Goal: Communication & Community: Answer question/provide support

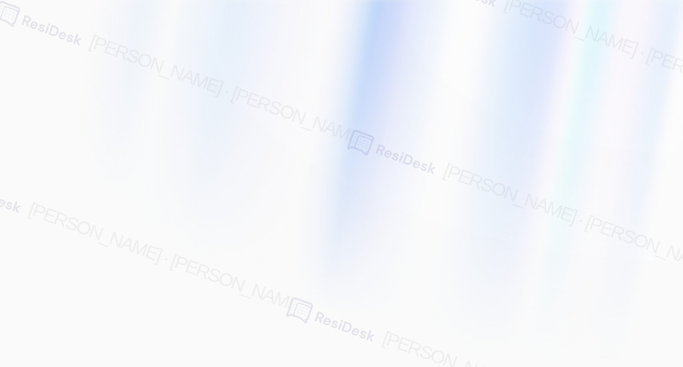
type input "[EMAIL_ADDRESS][PERSON_NAME][PERSON_NAME][PERSON_NAME][DOMAIN_NAME]"
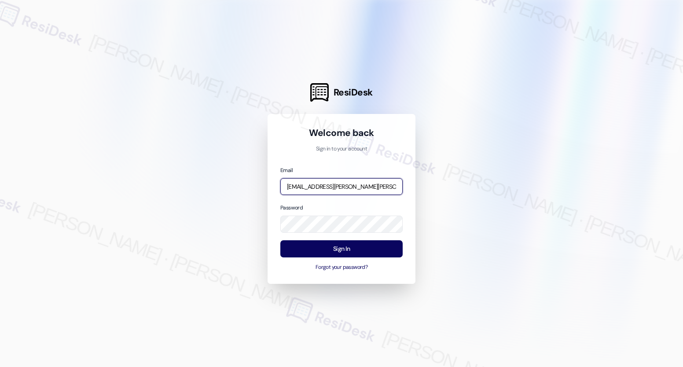
click at [311, 187] on input "[EMAIL_ADDRESS][PERSON_NAME][PERSON_NAME][PERSON_NAME][DOMAIN_NAME]" at bounding box center [341, 186] width 122 height 17
click at [0, 367] on com-1password-button at bounding box center [0, 367] width 0 height 0
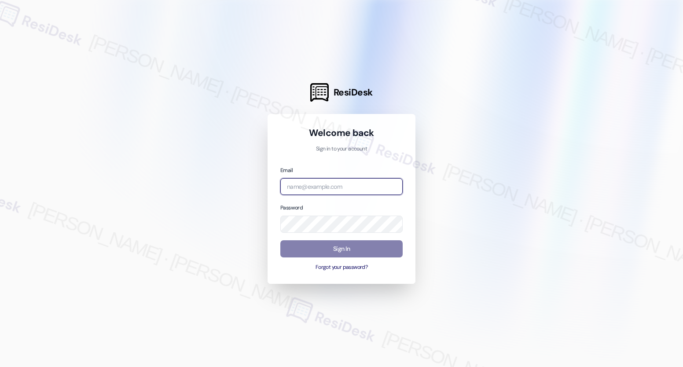
type input "automated-surveys-archway_equities-[PERSON_NAME].[PERSON_NAME]@archway_[DOMAIN_…"
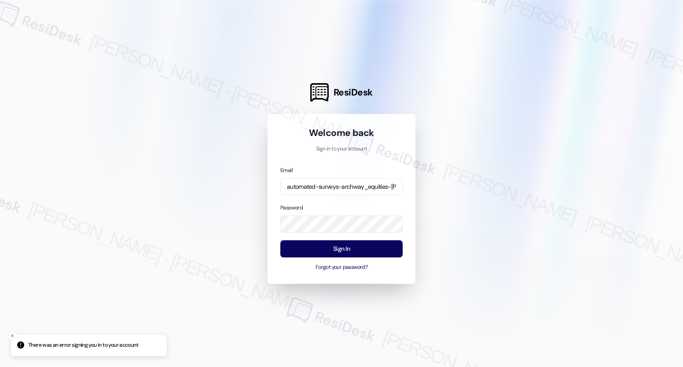
click at [0, 367] on com-1password-button at bounding box center [0, 367] width 0 height 0
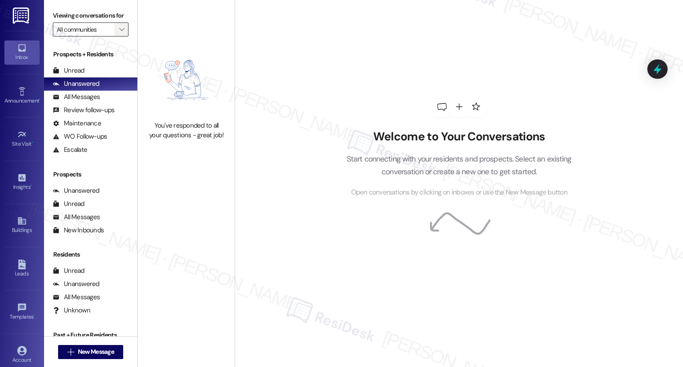
click at [119, 33] on icon "" at bounding box center [121, 29] width 5 height 7
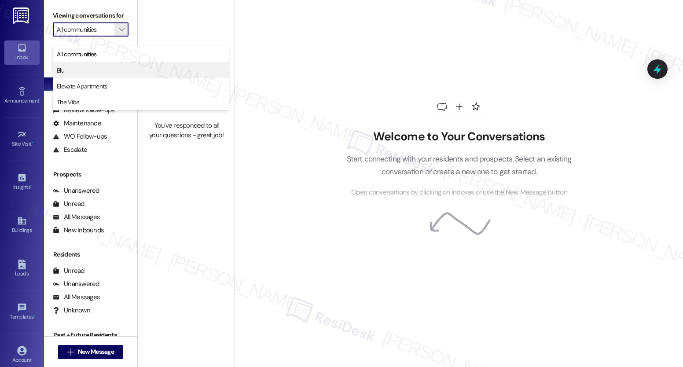
click at [72, 73] on span "Blu" at bounding box center [141, 70] width 168 height 9
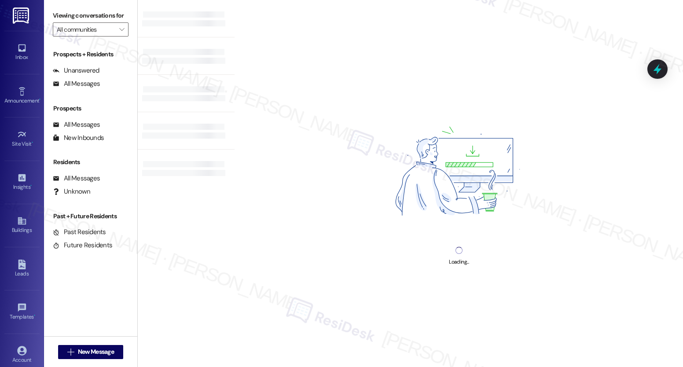
type input "Blu"
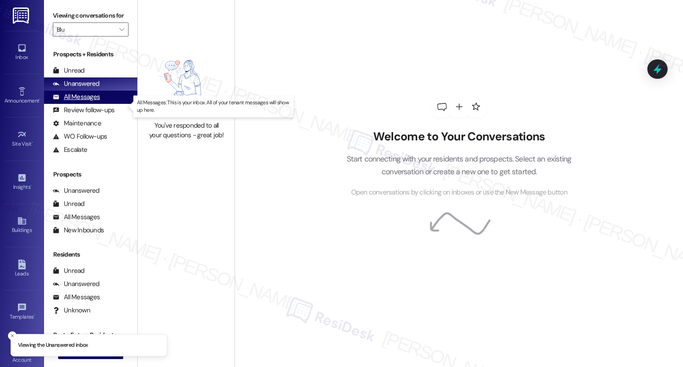
click at [95, 102] on div "All Messages" at bounding box center [76, 96] width 47 height 9
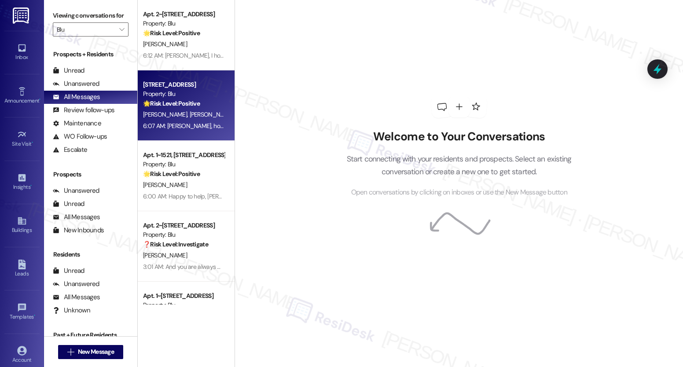
click at [190, 116] on span "[PERSON_NAME]" at bounding box center [212, 114] width 44 height 8
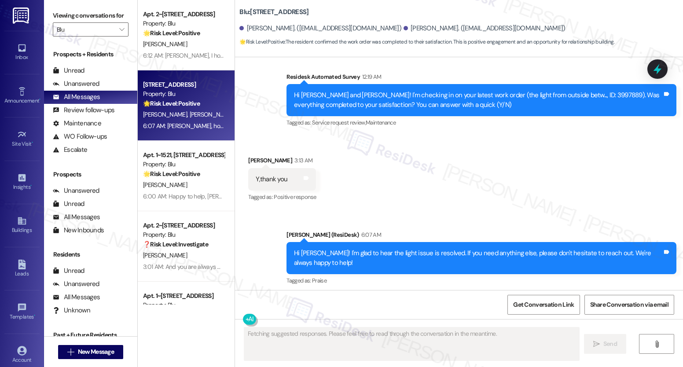
scroll to position [637, 0]
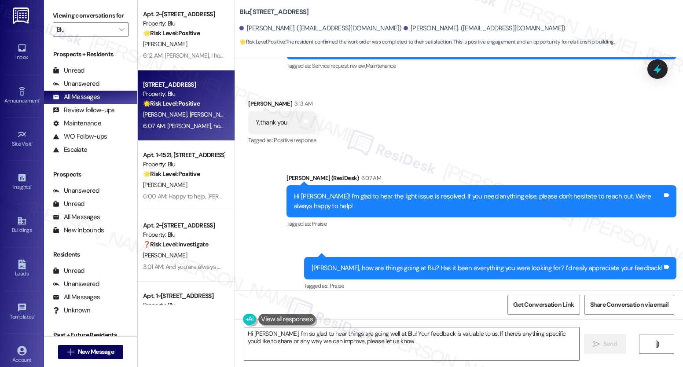
type textarea "Hi [PERSON_NAME], I'm so glad to hear things are going well at Blu! Your feedba…"
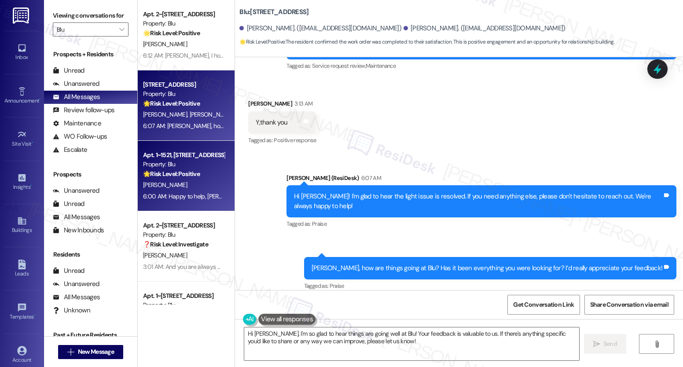
click at [194, 179] on div "Apt. 1~1521, [STREET_ADDRESS] Property: Blu 🌟 Risk Level: Positive The resident…" at bounding box center [183, 165] width 83 height 30
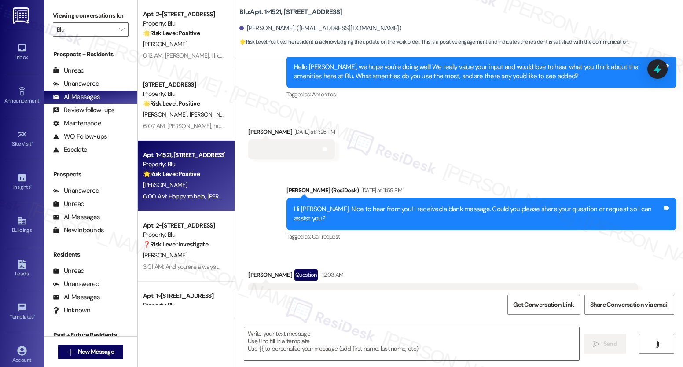
type textarea "Fetching suggested responses. Please feel free to read through the conversation…"
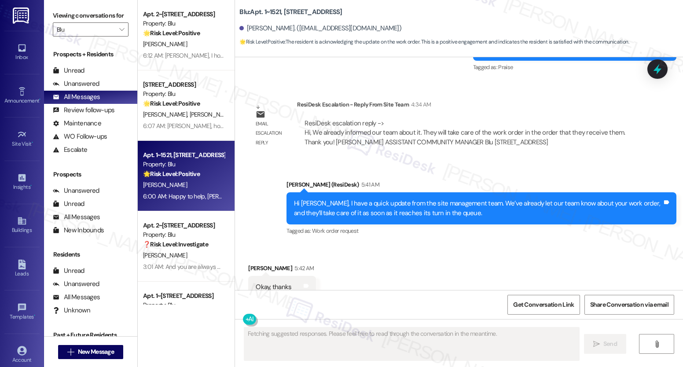
scroll to position [1726, 0]
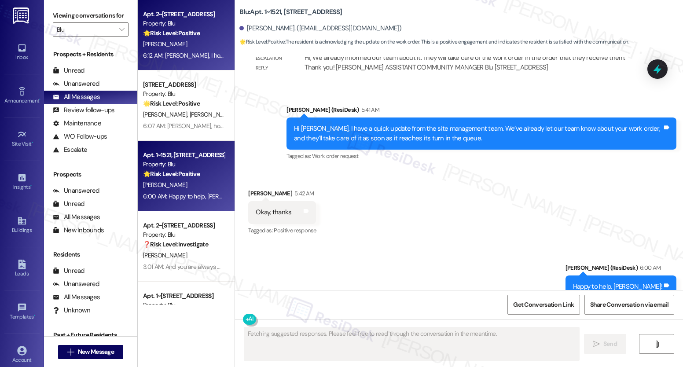
click at [187, 54] on div "6:12 AM: [PERSON_NAME], I hope you’ve been loving your time at Blu! Has it live…" at bounding box center [324, 55] width 363 height 8
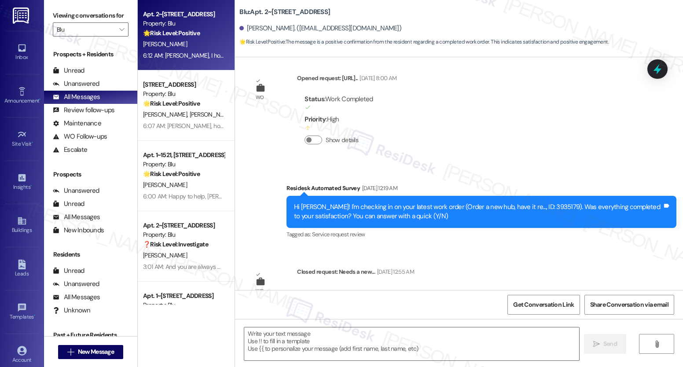
type textarea "Fetching suggested responses. Please feel free to read through the conversation…"
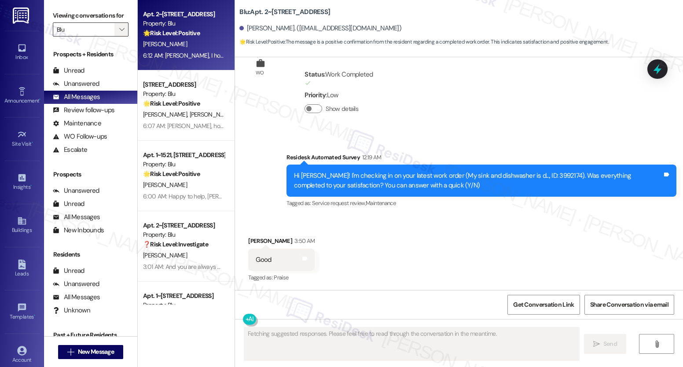
scroll to position [392, 0]
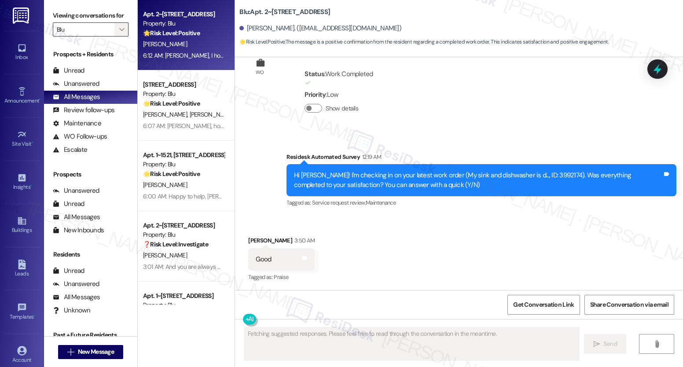
click at [117, 34] on span "" at bounding box center [121, 29] width 8 height 14
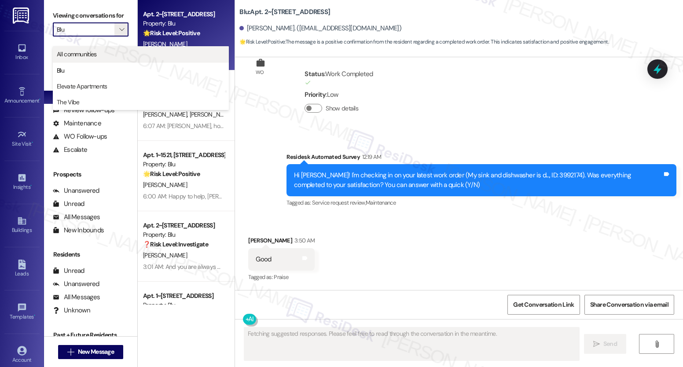
click at [92, 59] on button "All communities" at bounding box center [141, 54] width 176 height 16
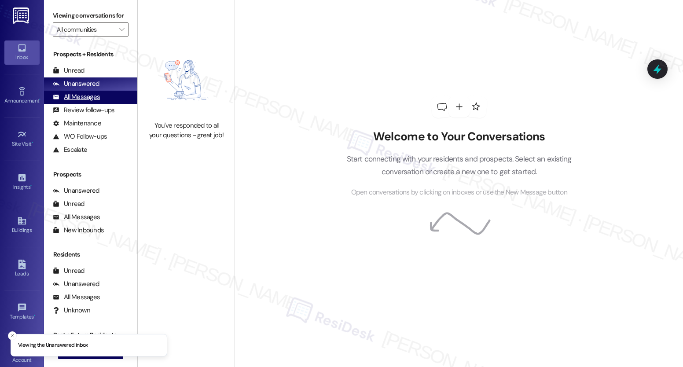
click at [95, 104] on div "All Messages (undefined)" at bounding box center [90, 97] width 93 height 13
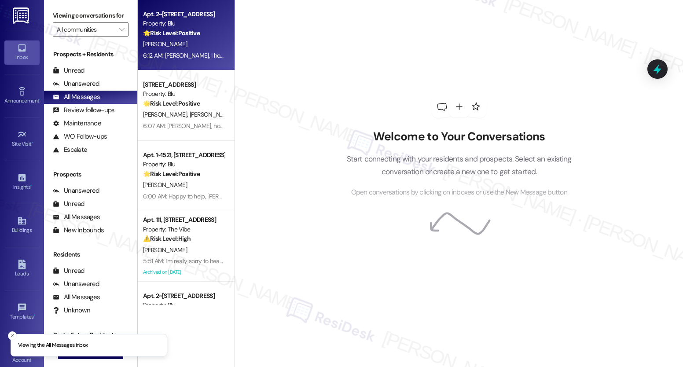
click at [184, 53] on div "6:12 AM: [PERSON_NAME], I hope you’ve been loving your time at Blu! Has it live…" at bounding box center [324, 55] width 363 height 8
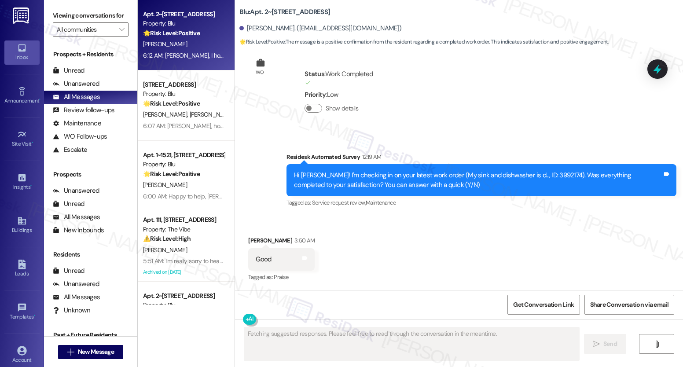
scroll to position [550, 0]
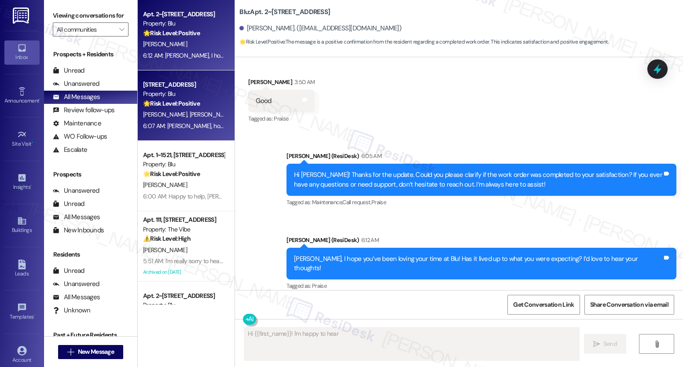
type textarea "Hi {{first_name}}! I'm happy to hear"
click at [180, 122] on div "6:07 AM: [PERSON_NAME], how are things going at Blu? Has it been everything you…" at bounding box center [317, 126] width 348 height 8
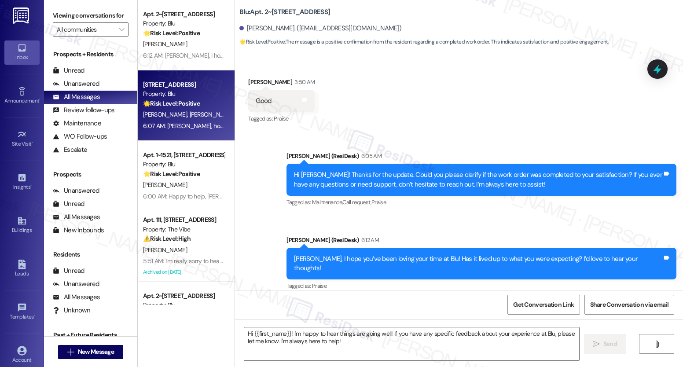
type textarea "Fetching suggested responses. Please feel free to read through the conversation…"
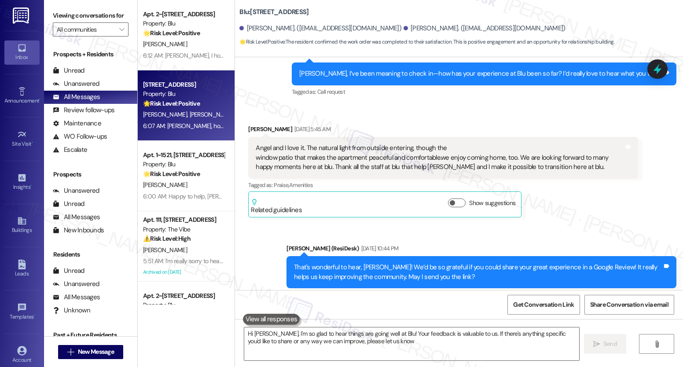
type textarea "Hi [PERSON_NAME], I'm so glad to hear things are going well at Blu! Your feedba…"
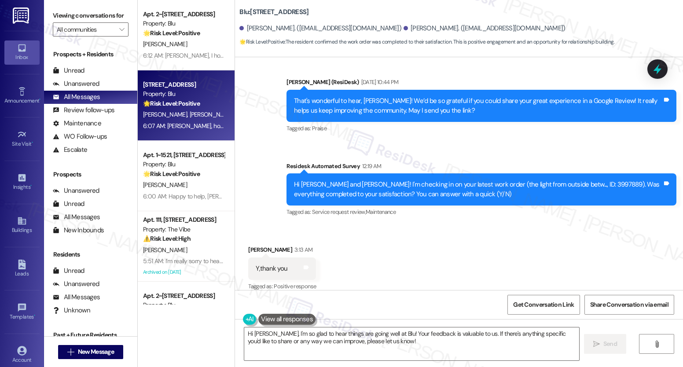
scroll to position [637, 0]
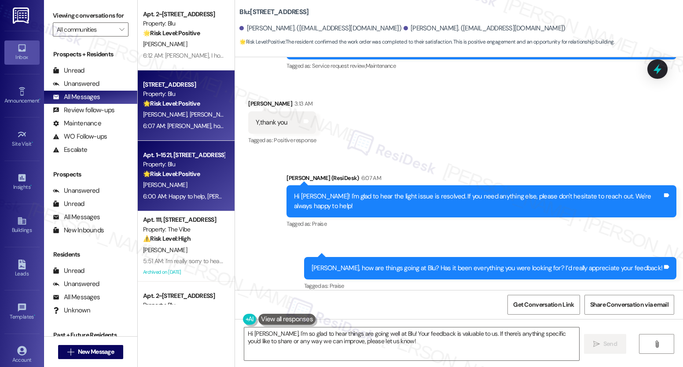
click at [156, 152] on div "Apt. 1~1521, [STREET_ADDRESS]" at bounding box center [183, 154] width 81 height 9
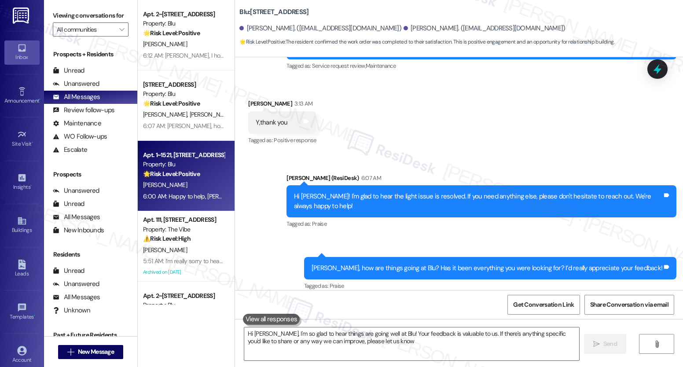
type textarea "Hi [PERSON_NAME], I'm so glad to hear things are going well at Blu! Your feedba…"
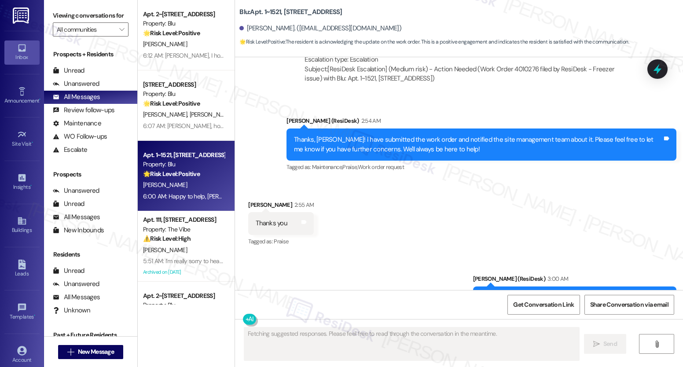
scroll to position [1726, 0]
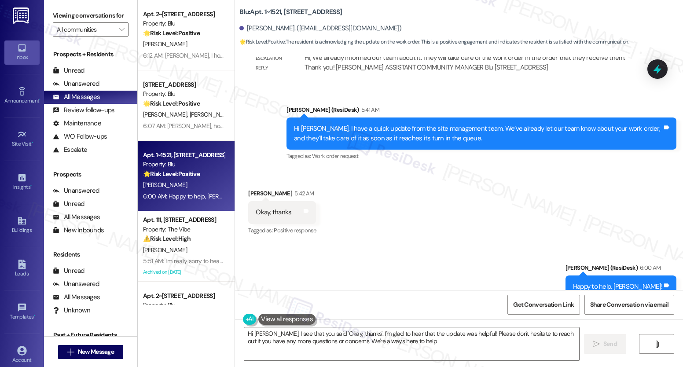
type textarea "Hi [PERSON_NAME], I see that you said 'Okay, thanks'. I'm glad to hear that the…"
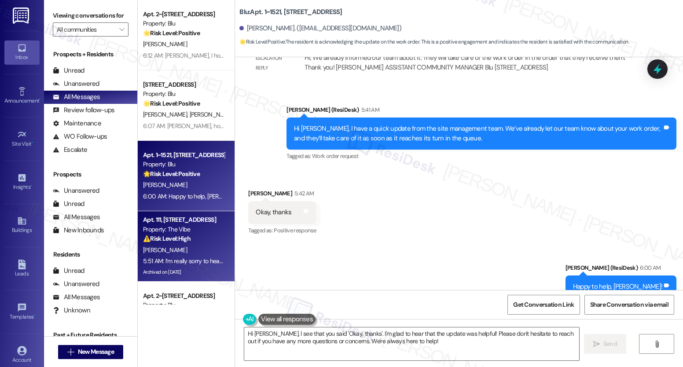
click at [171, 213] on div "Apt. [STREET_ADDRESS] Property: The Vibe ⚠️ Risk Level: High The resident is re…" at bounding box center [186, 246] width 97 height 70
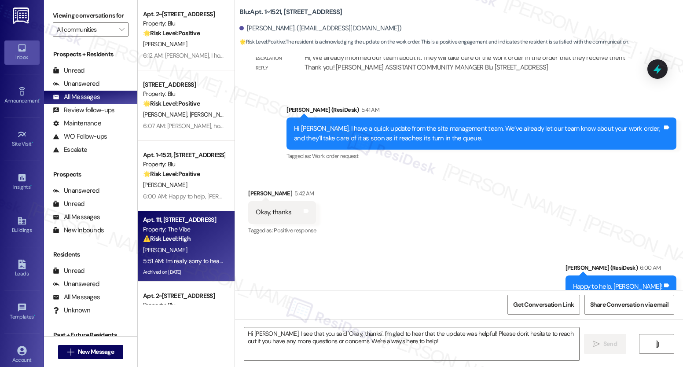
type textarea "Fetching suggested responses. Please feel free to read through the conversation…"
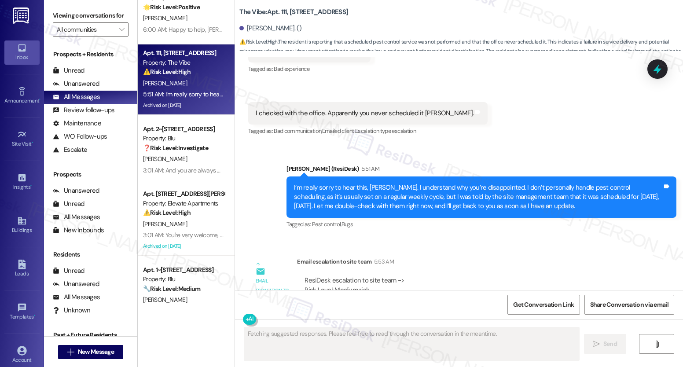
scroll to position [253, 0]
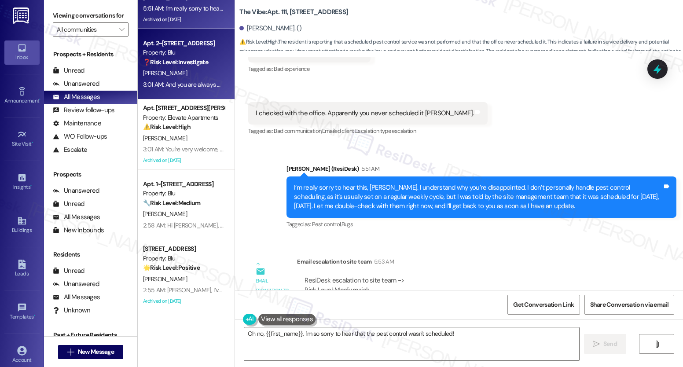
type textarea "Oh no, {{first_name}}, I'm so sorry to hear that the pest control wasn't schedu…"
click at [169, 90] on div "3:01 AM: And you are always welcome, [PERSON_NAME]! I'm happy to help! 3:01 AM:…" at bounding box center [183, 84] width 83 height 11
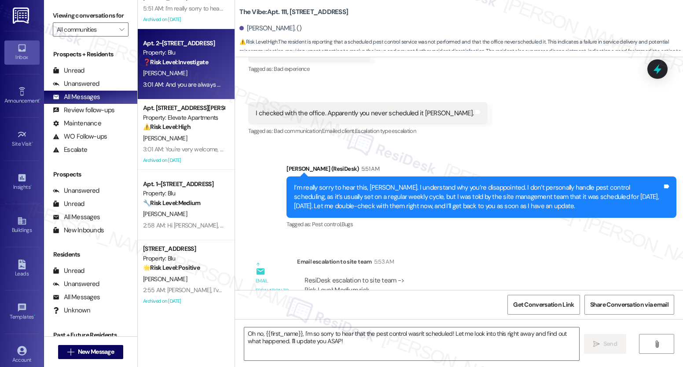
type textarea "Fetching suggested responses. Please feel free to read through the conversation…"
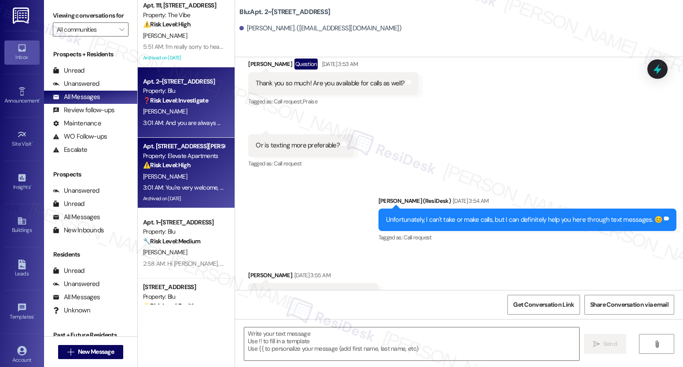
scroll to position [180, 0]
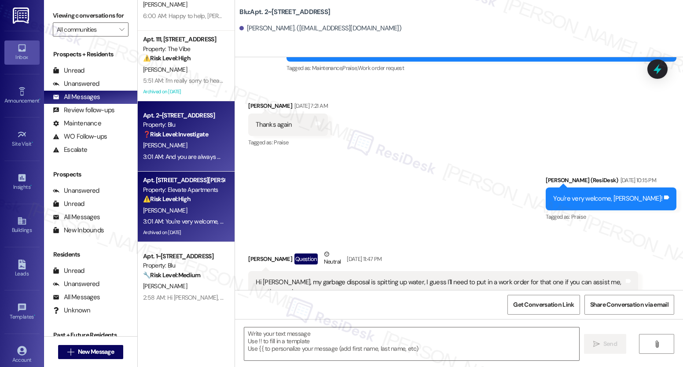
type textarea "Fetching suggested responses. Please feel free to read through the conversation…"
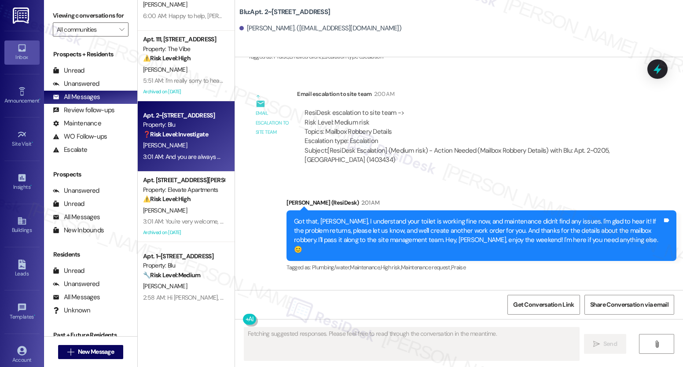
scroll to position [0, 0]
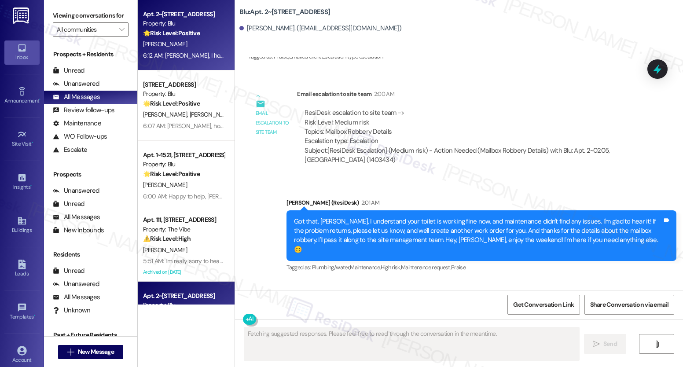
click at [179, 55] on div "6:12 AM: [PERSON_NAME], I hope you’ve been loving your time at Blu! Has it live…" at bounding box center [324, 55] width 363 height 8
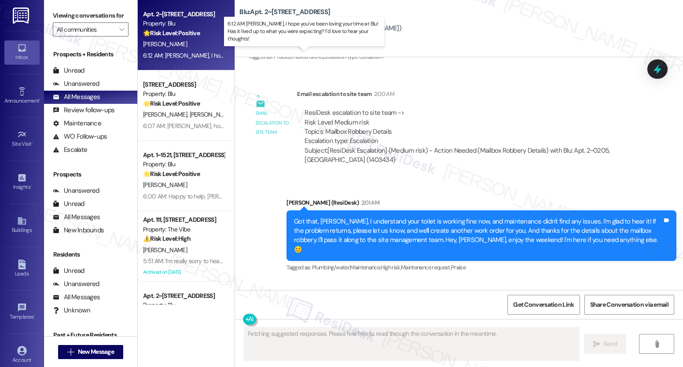
scroll to position [550, 0]
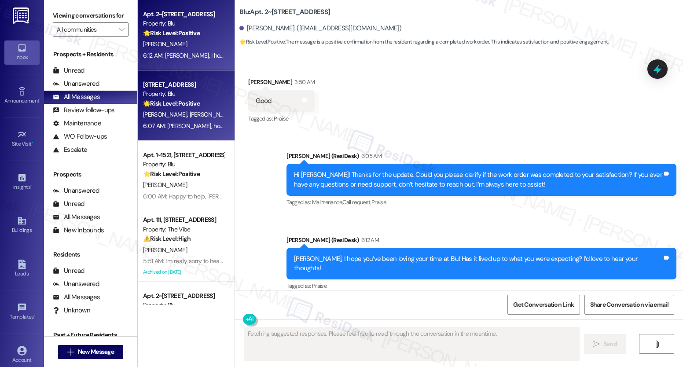
click at [190, 115] on span "[PERSON_NAME]" at bounding box center [212, 114] width 44 height 8
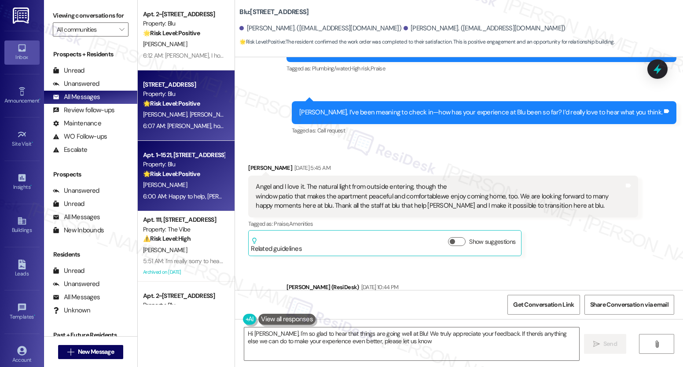
type textarea "Hi [PERSON_NAME], I'm so glad to hear that things are going well at Blu! We tru…"
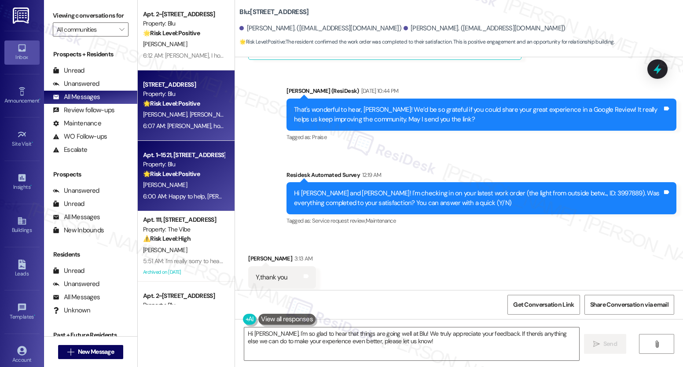
click at [172, 179] on div "Apt. 1~1521, [STREET_ADDRESS] Property: Blu 🌟 Risk Level: Positive The resident…" at bounding box center [183, 165] width 83 height 30
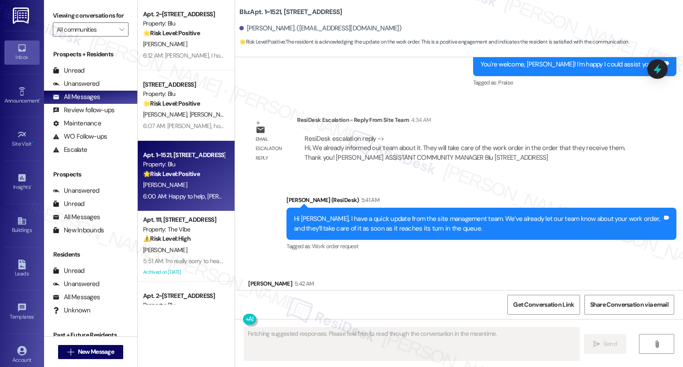
scroll to position [1651, 0]
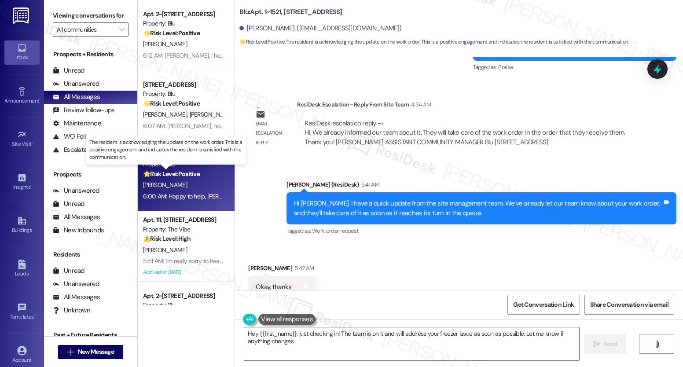
type textarea "Hey {{first_name}}, just checking in! The team is on it and will address your f…"
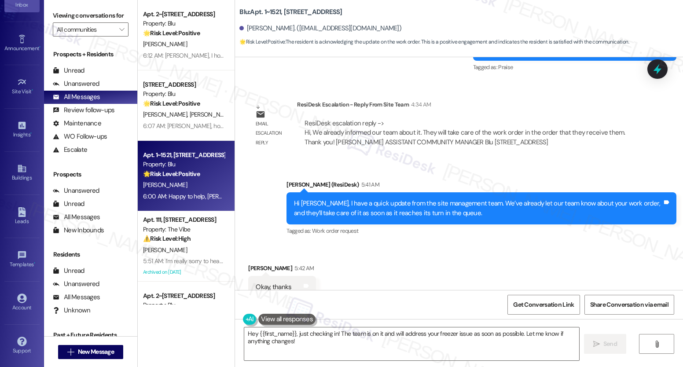
scroll to position [53, 0]
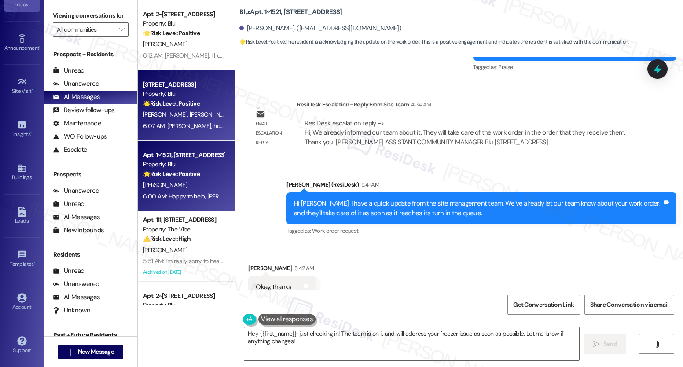
click at [190, 114] on span "[PERSON_NAME]" at bounding box center [212, 114] width 44 height 8
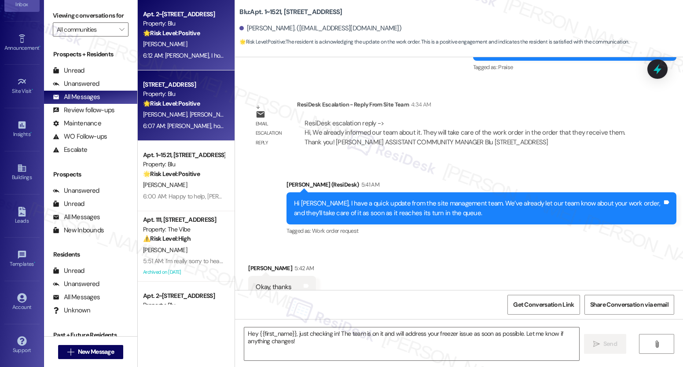
click at [176, 69] on div "Apt. 2~0115, [STREET_ADDRESS] Property: Blu 🌟 Risk Level: Positive The message …" at bounding box center [186, 35] width 97 height 70
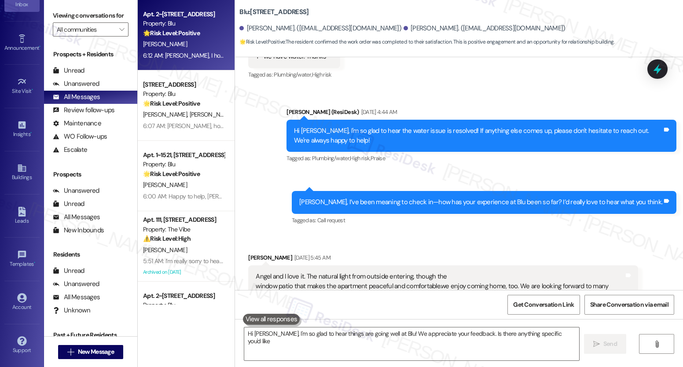
click at [188, 54] on div "6:12 AM: [PERSON_NAME], I hope you’ve been loving your time at Blu! Has it live…" at bounding box center [324, 55] width 363 height 8
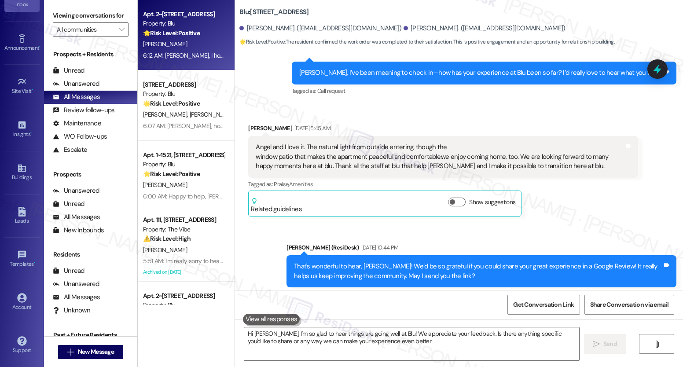
type textarea "Hi [PERSON_NAME], I'm so glad to hear things are going well at Blu! We apprecia…"
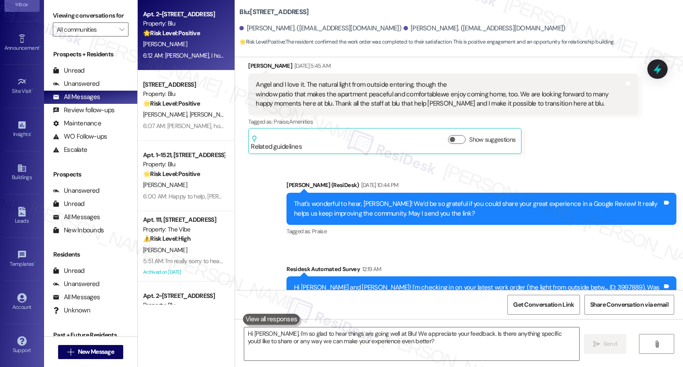
scroll to position [392, 0]
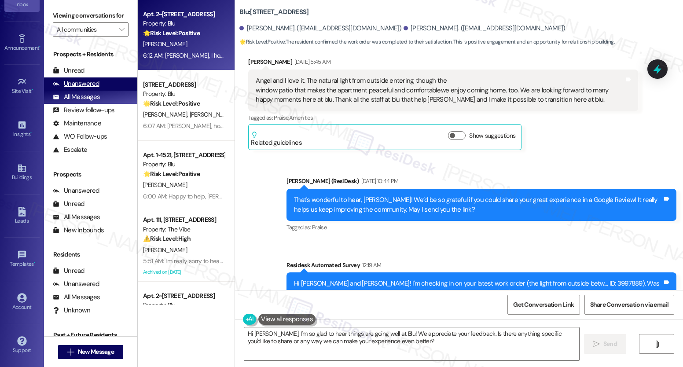
click at [85, 88] on div "Unanswered" at bounding box center [76, 83] width 47 height 9
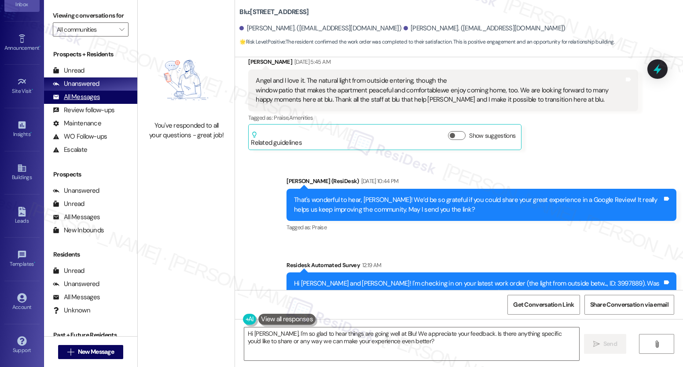
click at [90, 104] on div "All Messages (undefined)" at bounding box center [90, 97] width 93 height 13
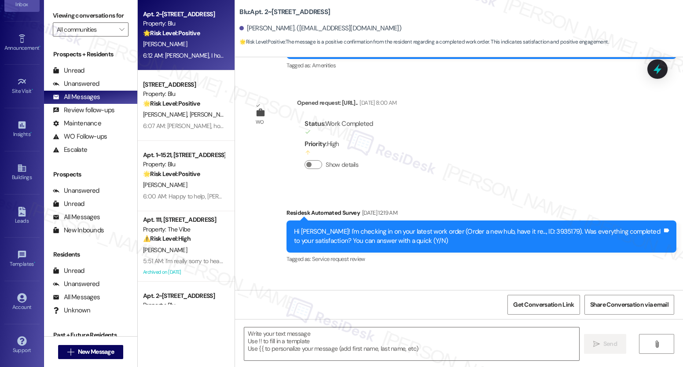
type textarea "Fetching suggested responses. Please feel free to read through the conversation…"
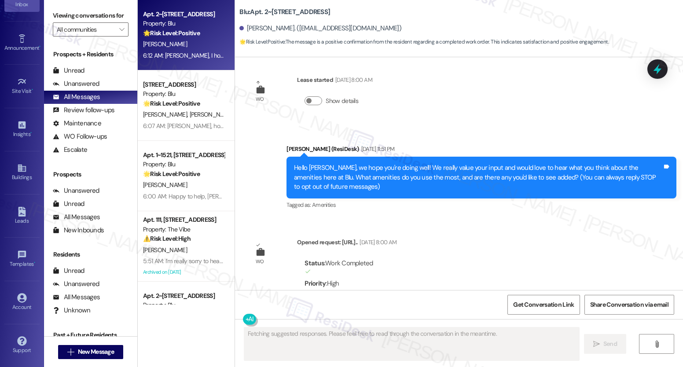
scroll to position [0, 0]
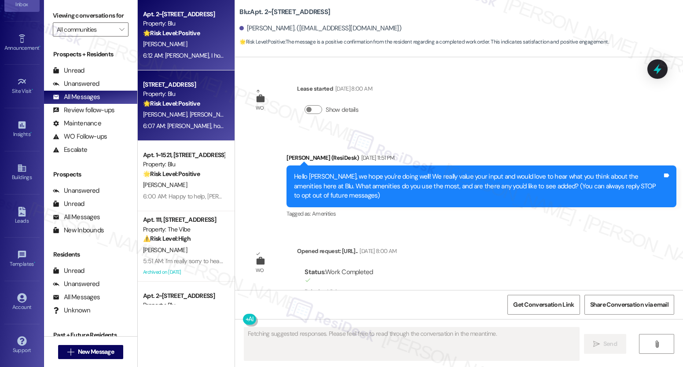
click at [193, 72] on div "Apt. 1~0114, [STREET_ADDRESS] Property: Blu 🌟 Risk Level: Positive The resident…" at bounding box center [186, 105] width 97 height 70
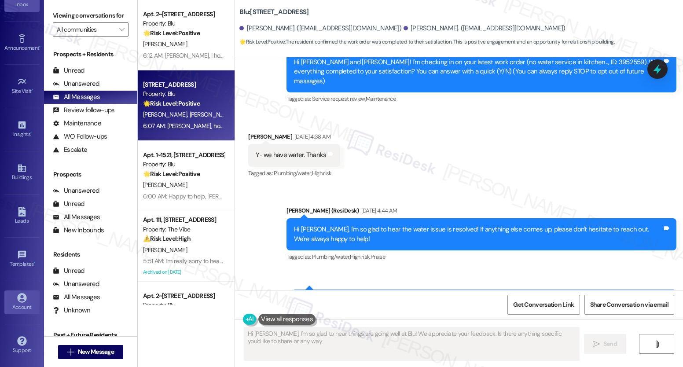
scroll to position [236, 0]
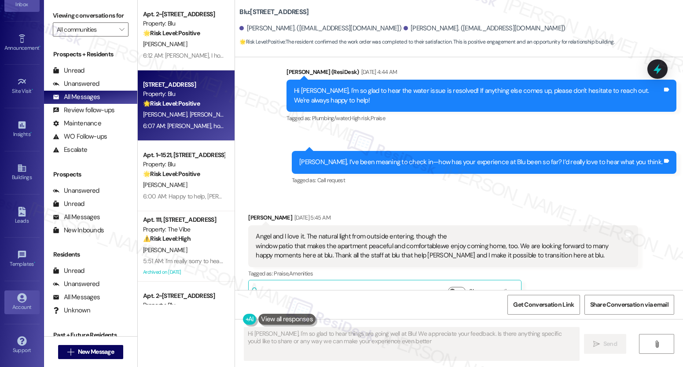
type textarea "Hi [PERSON_NAME], I'm so glad to hear things are going well at Blu! We apprecia…"
click at [17, 297] on icon at bounding box center [21, 297] width 9 height 9
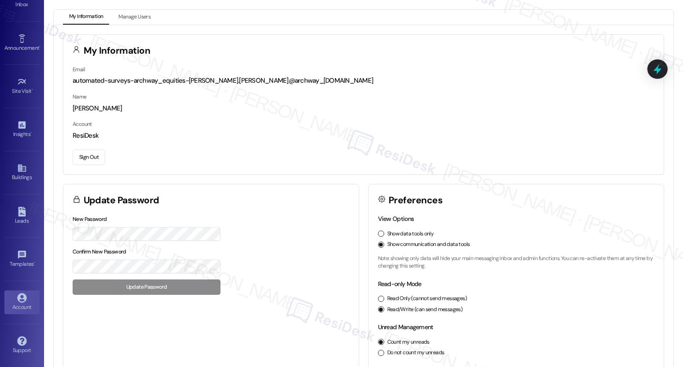
click at [89, 155] on button "Sign Out" at bounding box center [89, 157] width 33 height 15
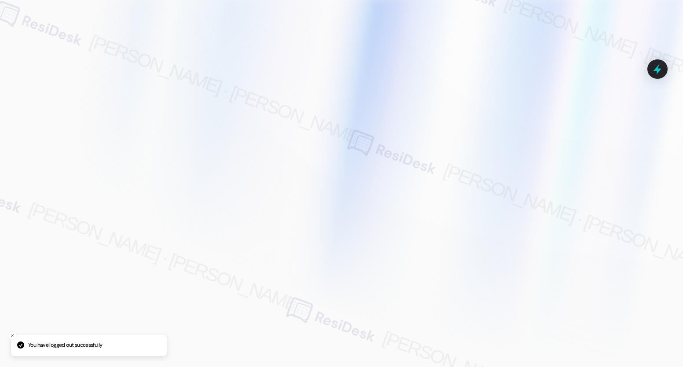
type input "[EMAIL_ADDRESS][PERSON_NAME][PERSON_NAME][PERSON_NAME][DOMAIN_NAME]"
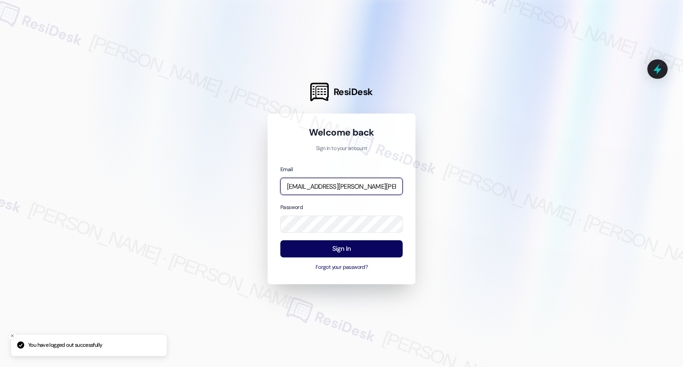
click at [306, 188] on input "[EMAIL_ADDRESS][PERSON_NAME][PERSON_NAME][PERSON_NAME][DOMAIN_NAME]" at bounding box center [341, 186] width 122 height 17
click at [375, 184] on input "automated-surveys-birchstone_residential-resen.two@birchstone_[DOMAIN_NAME]" at bounding box center [341, 186] width 122 height 17
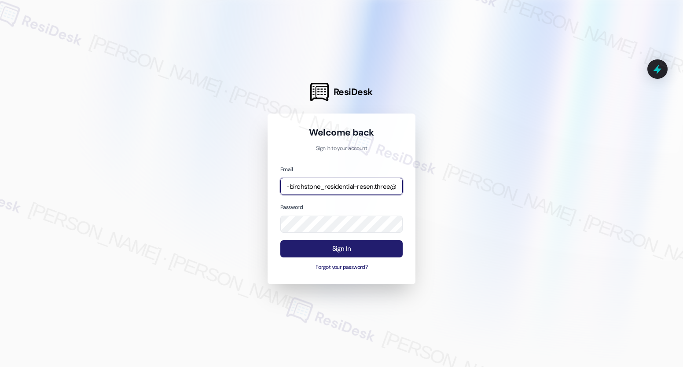
type input "automated-surveys-birchstone_residential-resen.three@birchstone_[DOMAIN_NAME]"
click at [340, 253] on button "Sign In" at bounding box center [341, 248] width 122 height 17
